Goal: Task Accomplishment & Management: Use online tool/utility

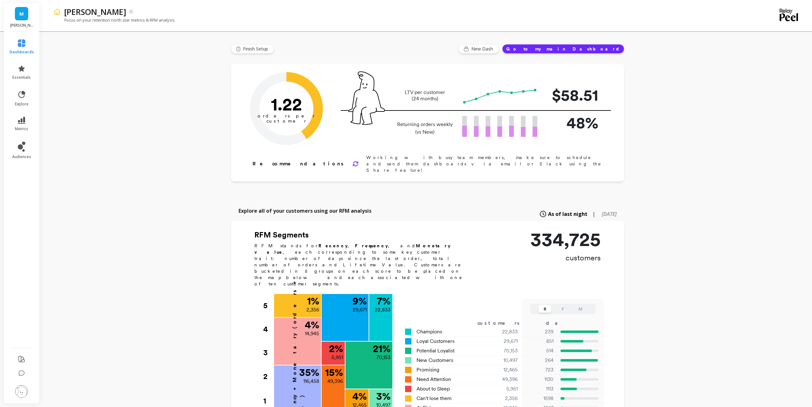
click at [587, 49] on button "Go to my main Dashboard" at bounding box center [563, 49] width 122 height 10
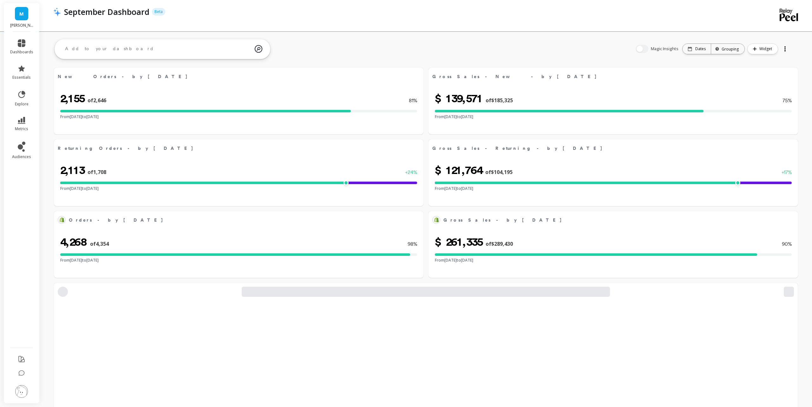
select select "sum"
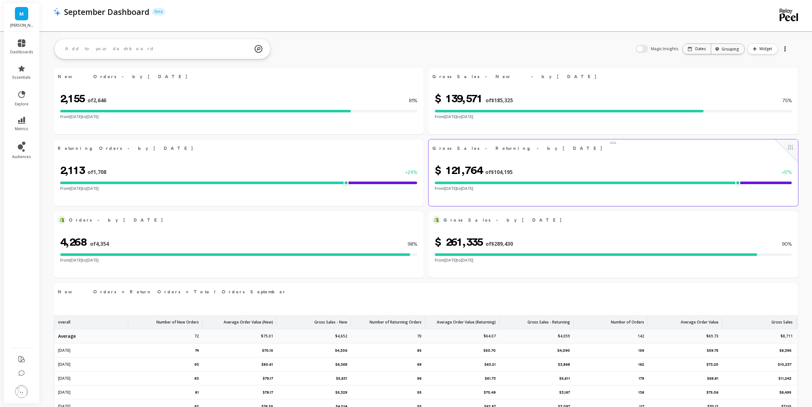
select select "sum"
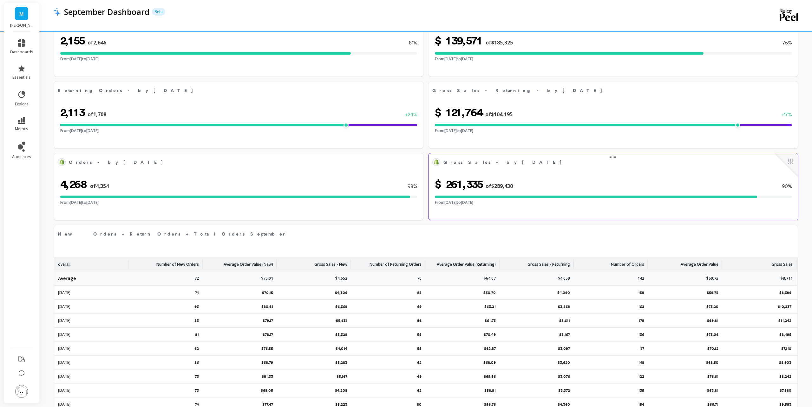
select select "sum"
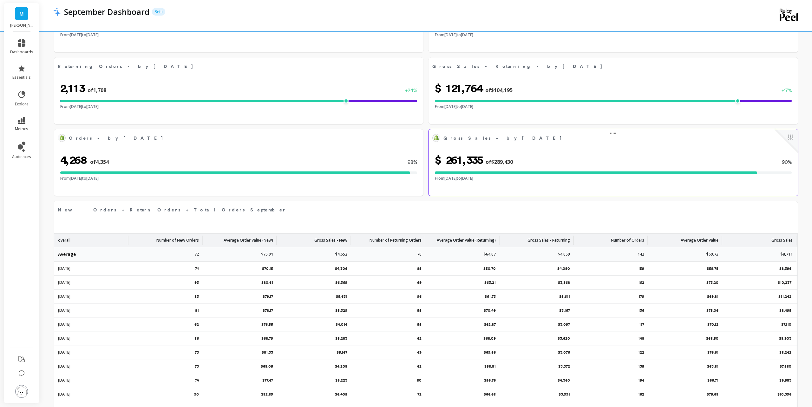
select select "sum"
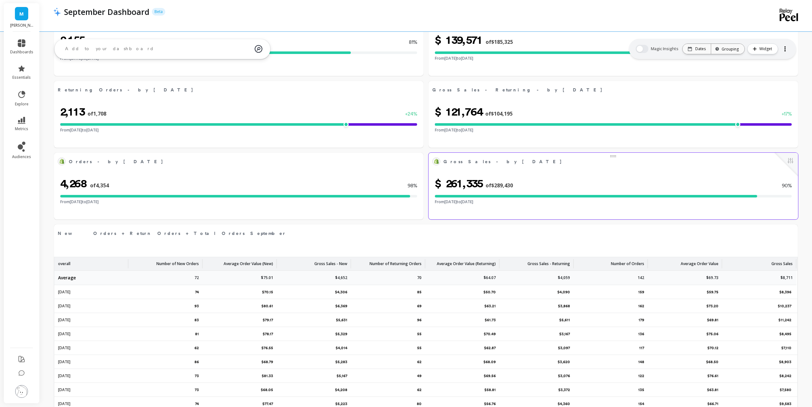
select select "sum"
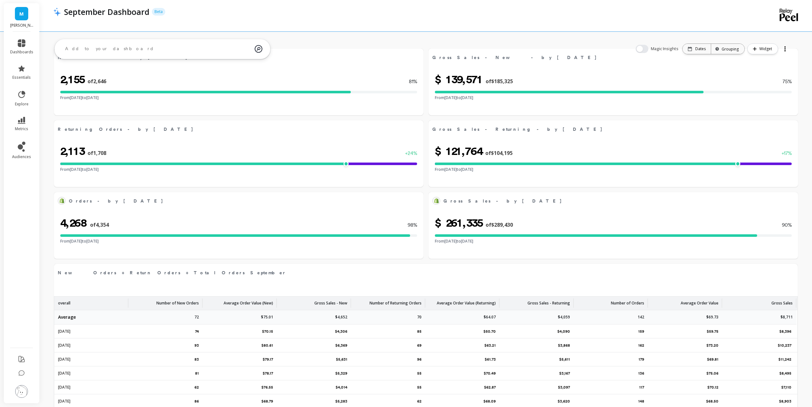
click at [106, 51] on textarea at bounding box center [157, 48] width 195 height 17
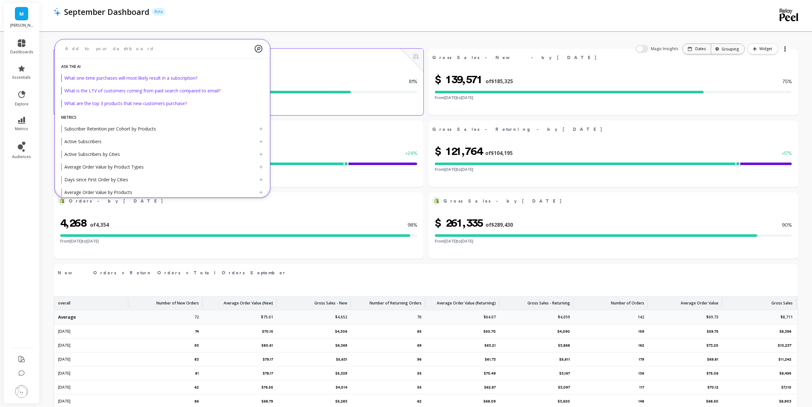
scroll to position [0, 0]
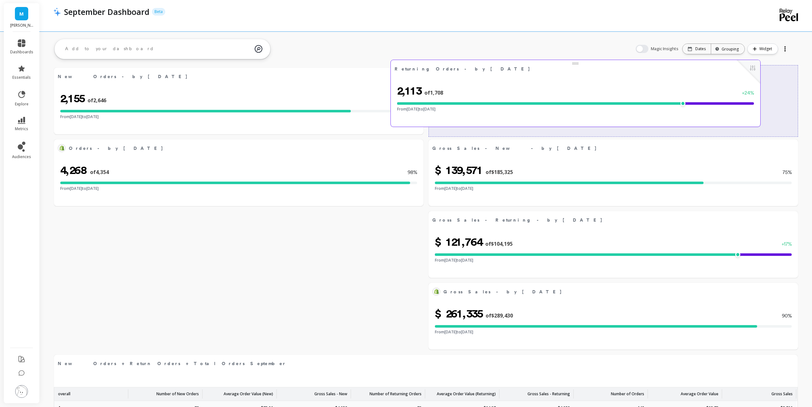
drag, startPoint x: 160, startPoint y: 153, endPoint x: 496, endPoint y: 73, distance: 346.1
click at [496, 73] on div "Returning Orders - by [DATE] Edit Widget & Insights" at bounding box center [576, 68] width 370 height 17
select select "sum"
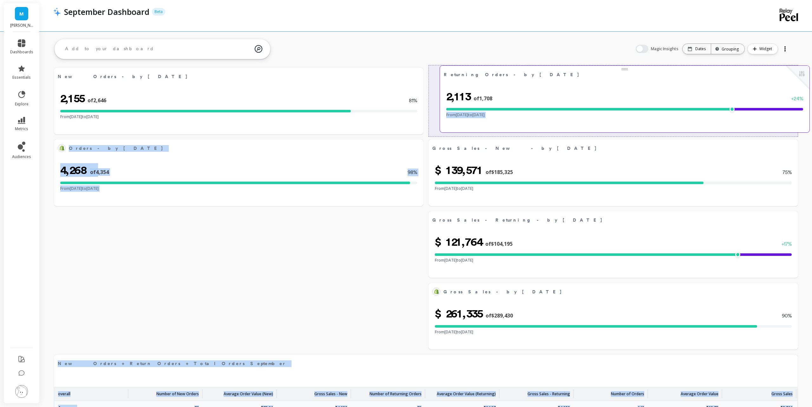
drag, startPoint x: 428, startPoint y: 112, endPoint x: 475, endPoint y: 99, distance: 48.5
select select "sum"
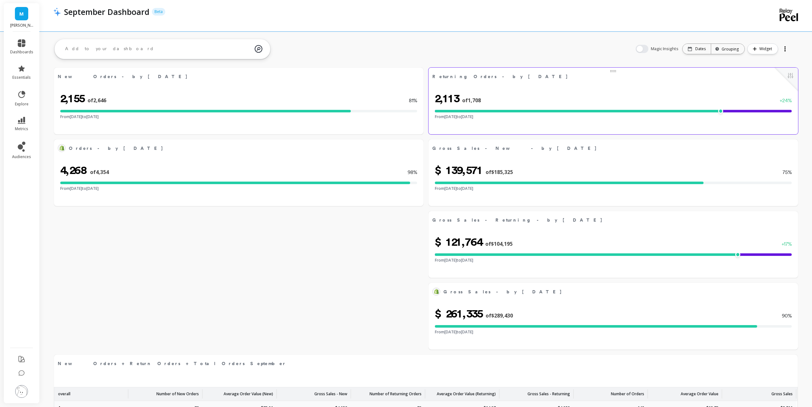
click at [615, 72] on span "Returning Orders - by [DATE]" at bounding box center [603, 76] width 342 height 9
click at [791, 78] on button at bounding box center [791, 76] width 8 height 9
select select "sum"
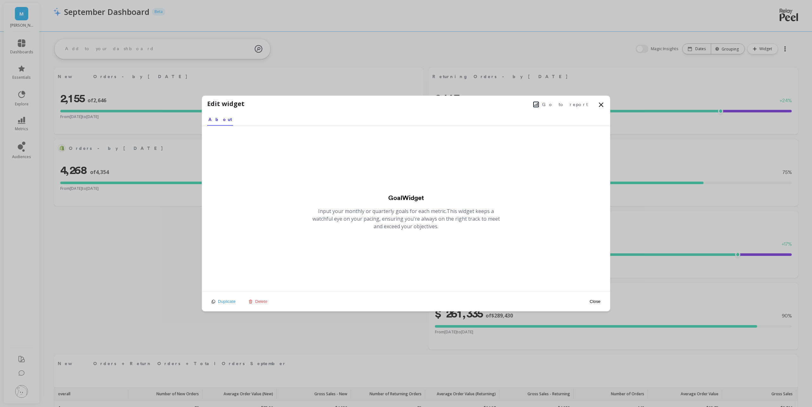
select select "sum"
click at [599, 304] on button "Close" at bounding box center [595, 301] width 15 height 5
select select "sum"
